Goal: Task Accomplishment & Management: Understand process/instructions

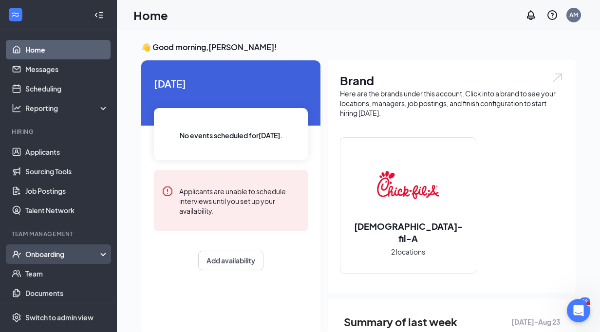
click at [59, 255] on div "Onboarding" at bounding box center [62, 254] width 75 height 10
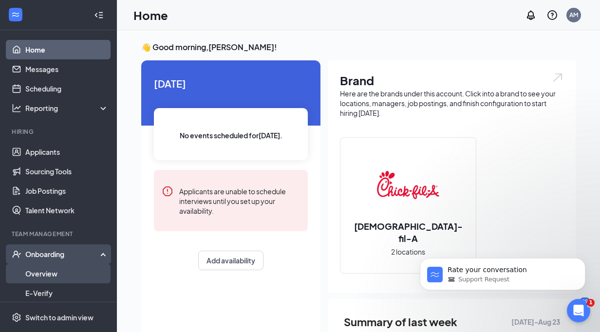
click at [55, 273] on link "Overview" at bounding box center [66, 273] width 83 height 19
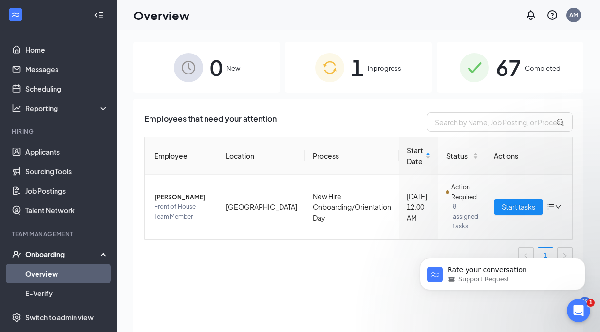
click at [469, 68] on img at bounding box center [474, 67] width 29 height 29
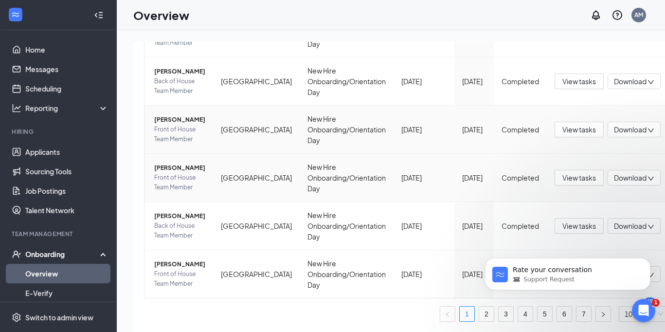
scroll to position [365, 0]
click at [577, 313] on link "7" at bounding box center [584, 314] width 15 height 15
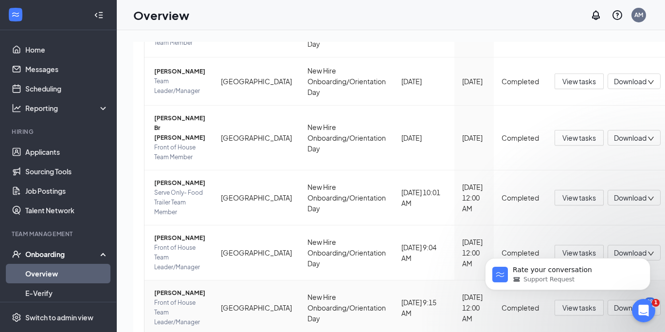
scroll to position [44, 0]
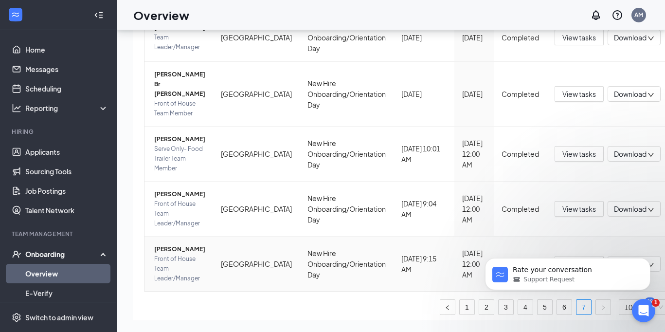
click at [599, 259] on span "Download" at bounding box center [630, 264] width 33 height 10
click at [599, 260] on icon "Dismiss notification" at bounding box center [647, 260] width 5 height 5
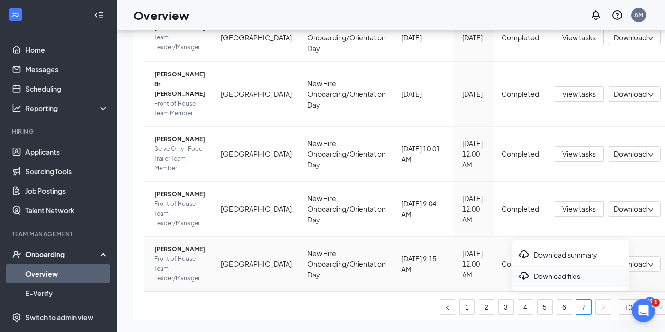
click at [571, 276] on div "Download files" at bounding box center [570, 276] width 105 height 12
click at [563, 258] on span "View tasks" at bounding box center [580, 263] width 34 height 11
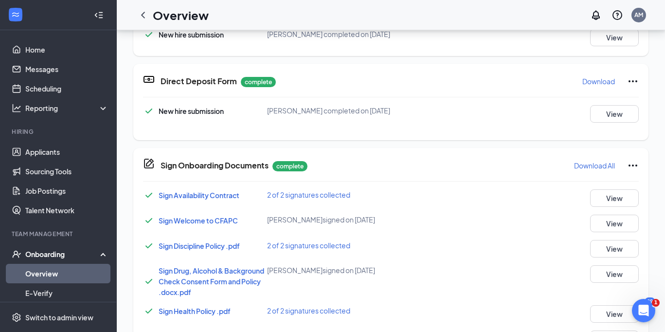
scroll to position [441, 0]
click at [599, 202] on button "View" at bounding box center [614, 199] width 49 height 18
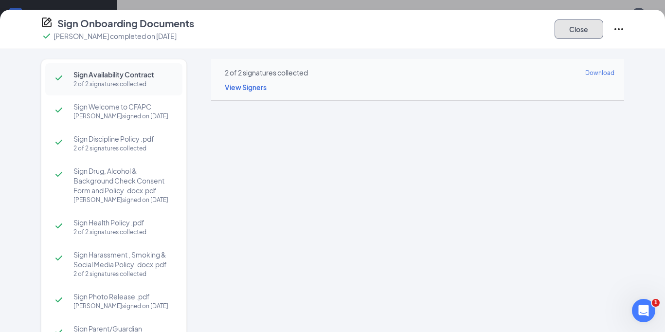
click at [571, 37] on button "Close" at bounding box center [579, 28] width 49 height 19
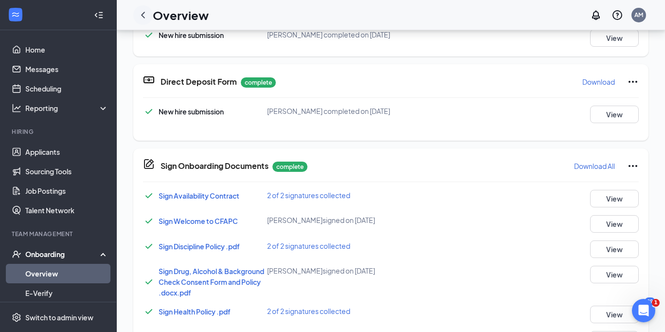
click at [143, 15] on icon "ChevronLeft" at bounding box center [143, 15] width 12 height 12
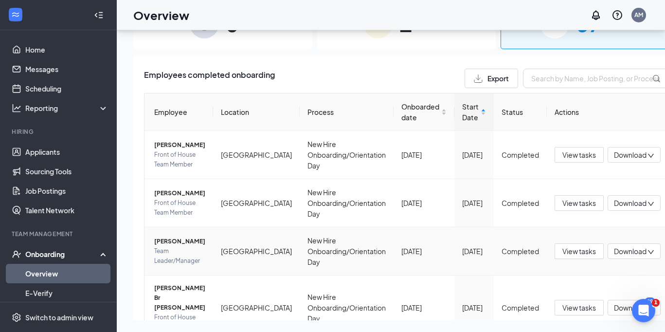
scroll to position [214, 0]
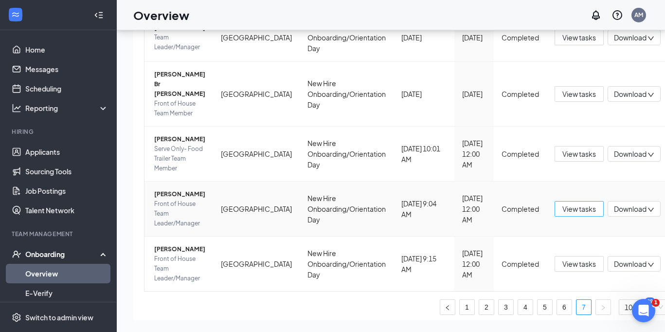
click at [563, 203] on span "View tasks" at bounding box center [580, 208] width 34 height 11
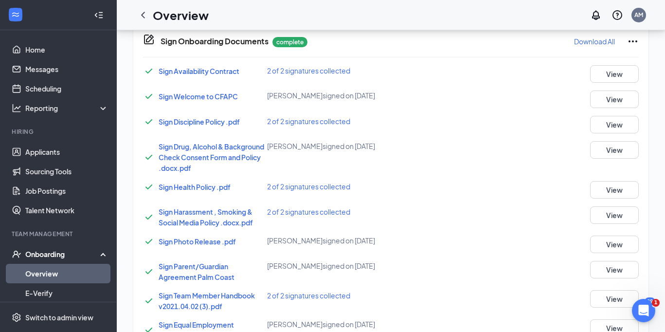
scroll to position [514, 0]
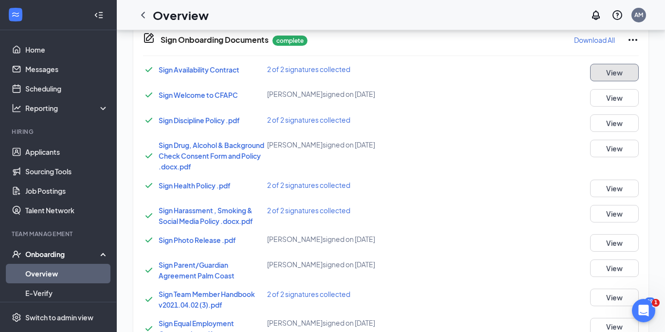
click at [599, 72] on button "View" at bounding box center [614, 73] width 49 height 18
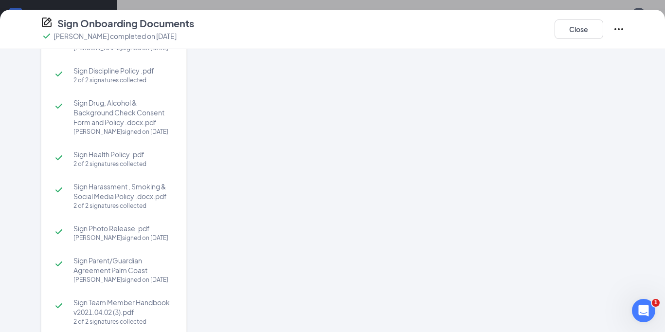
scroll to position [72, 0]
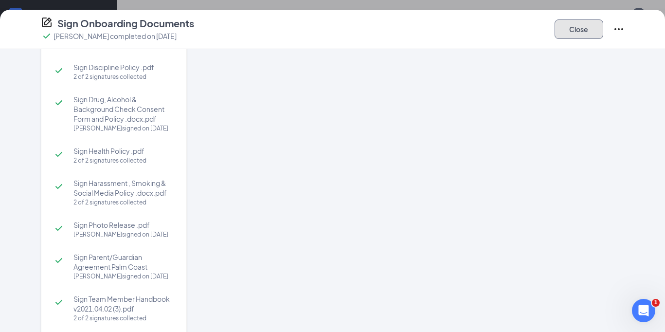
click at [590, 24] on button "Close" at bounding box center [579, 28] width 49 height 19
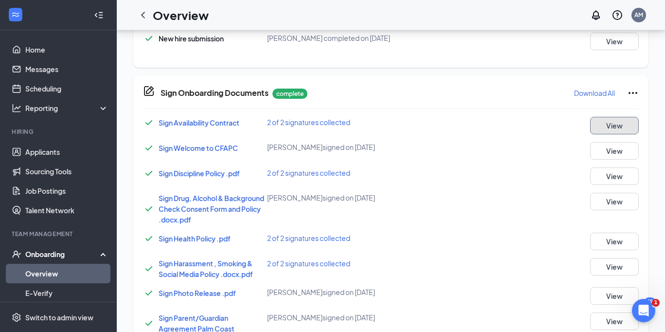
scroll to position [0, 0]
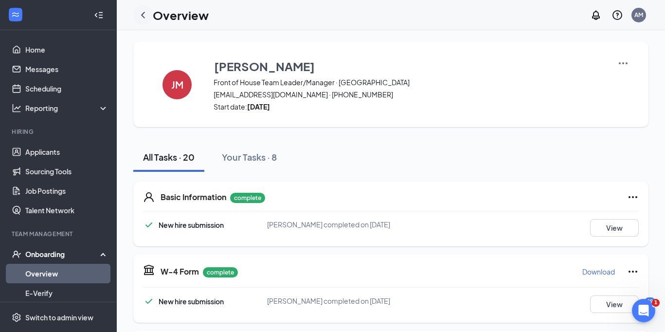
click at [141, 13] on icon "ChevronLeft" at bounding box center [143, 15] width 12 height 12
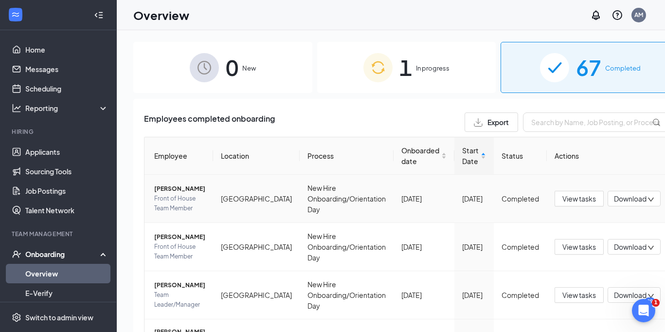
scroll to position [214, 0]
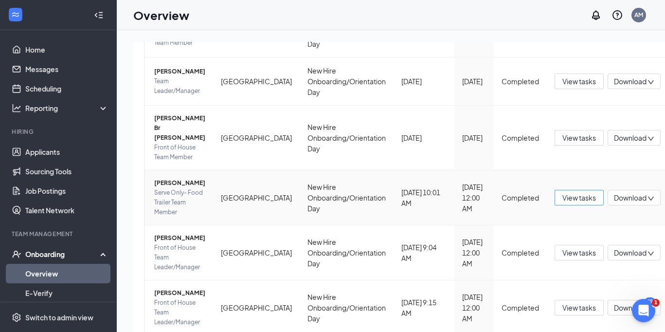
click at [563, 192] on span "View tasks" at bounding box center [580, 197] width 34 height 11
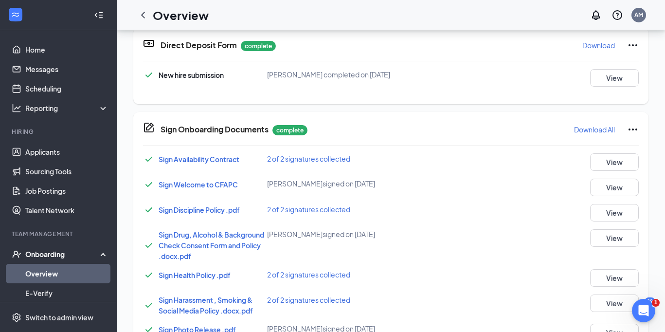
scroll to position [426, 0]
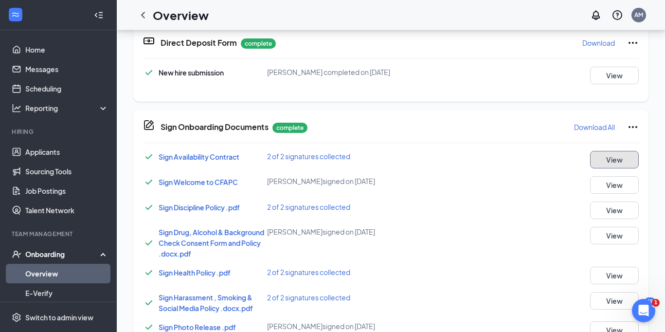
click at [599, 157] on button "View" at bounding box center [614, 160] width 49 height 18
